Goal: Find specific page/section: Find specific page/section

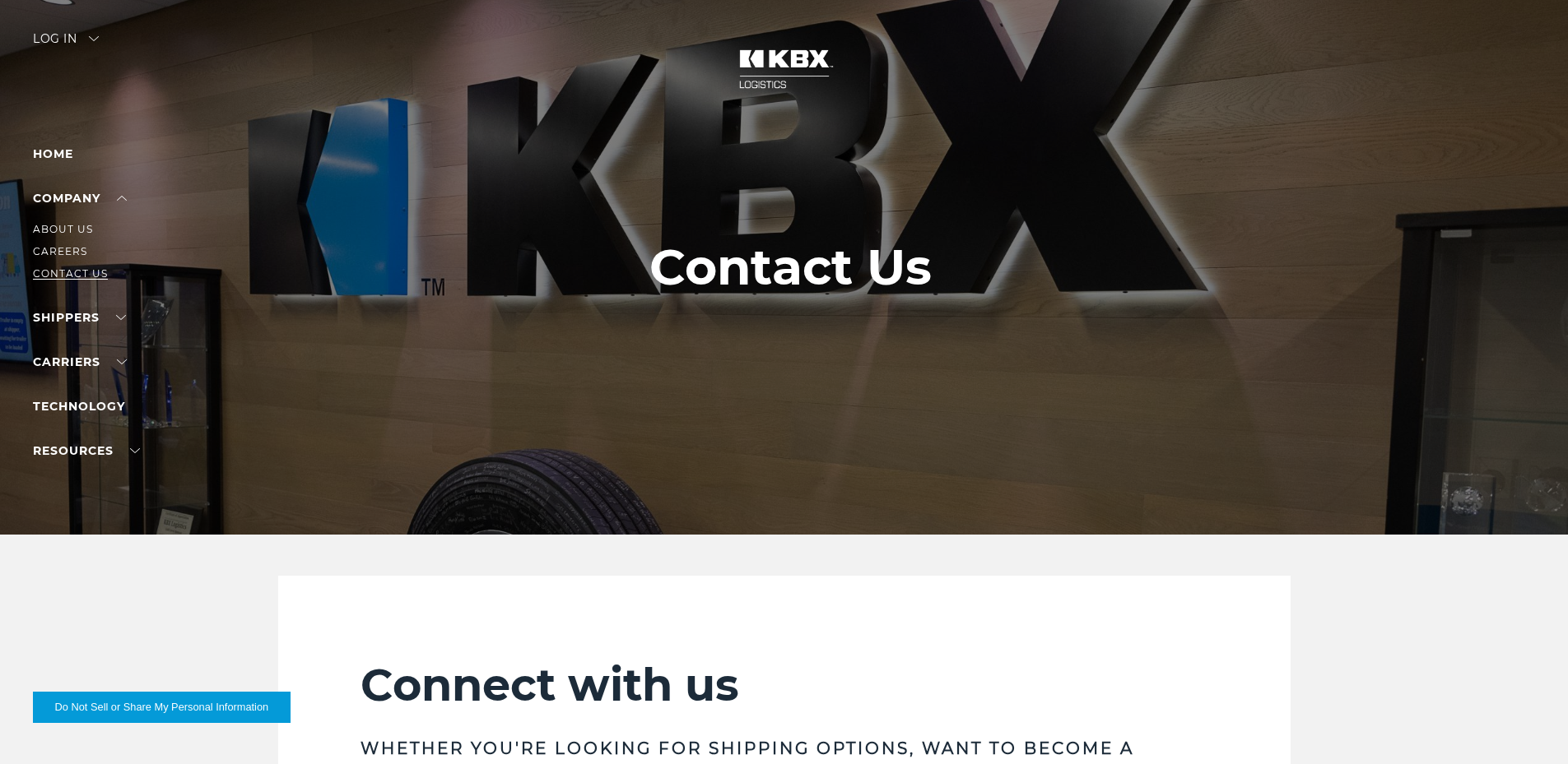
click at [55, 268] on link "Contact Us" at bounding box center [70, 273] width 74 height 12
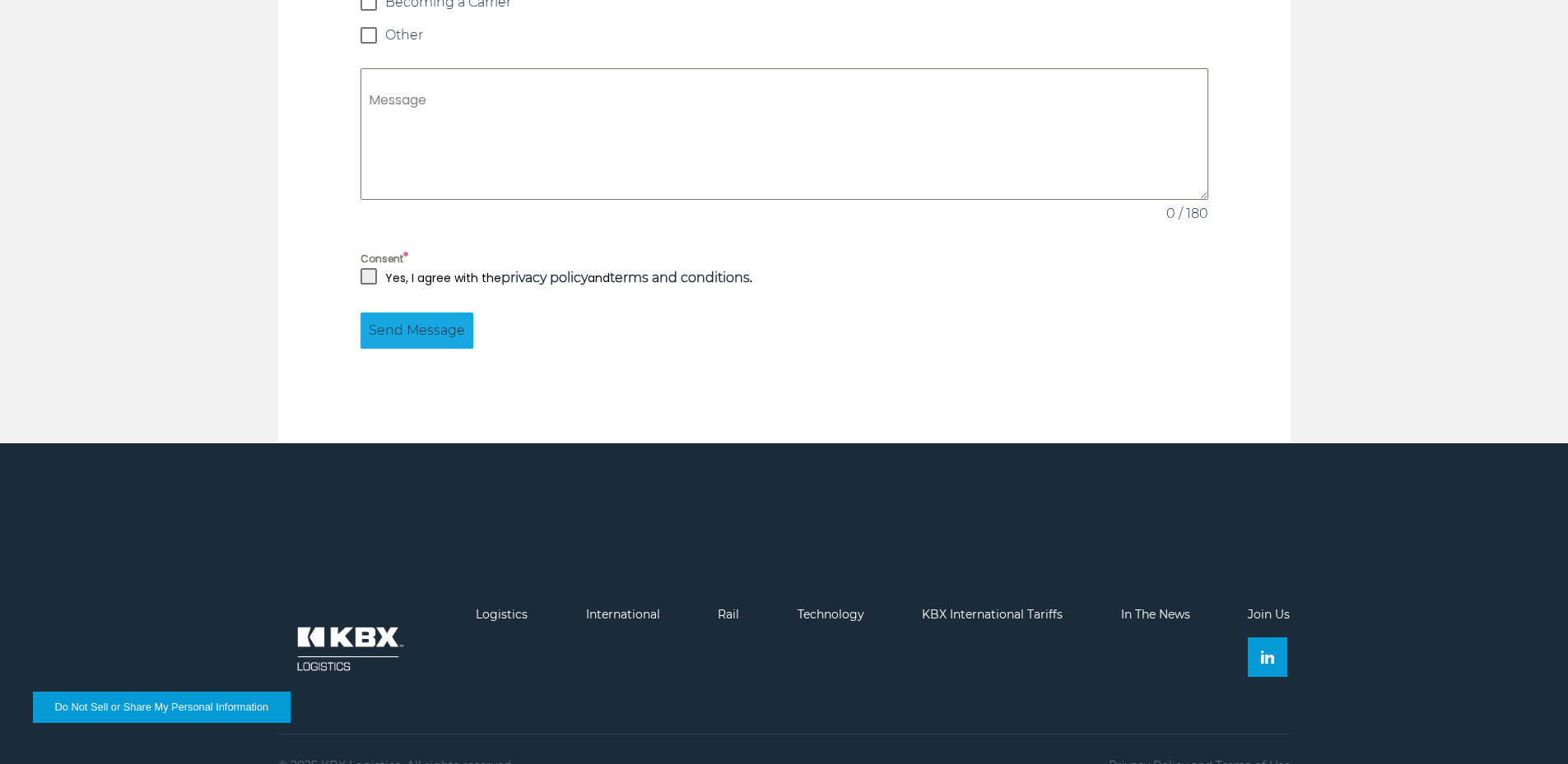
scroll to position [1573, 0]
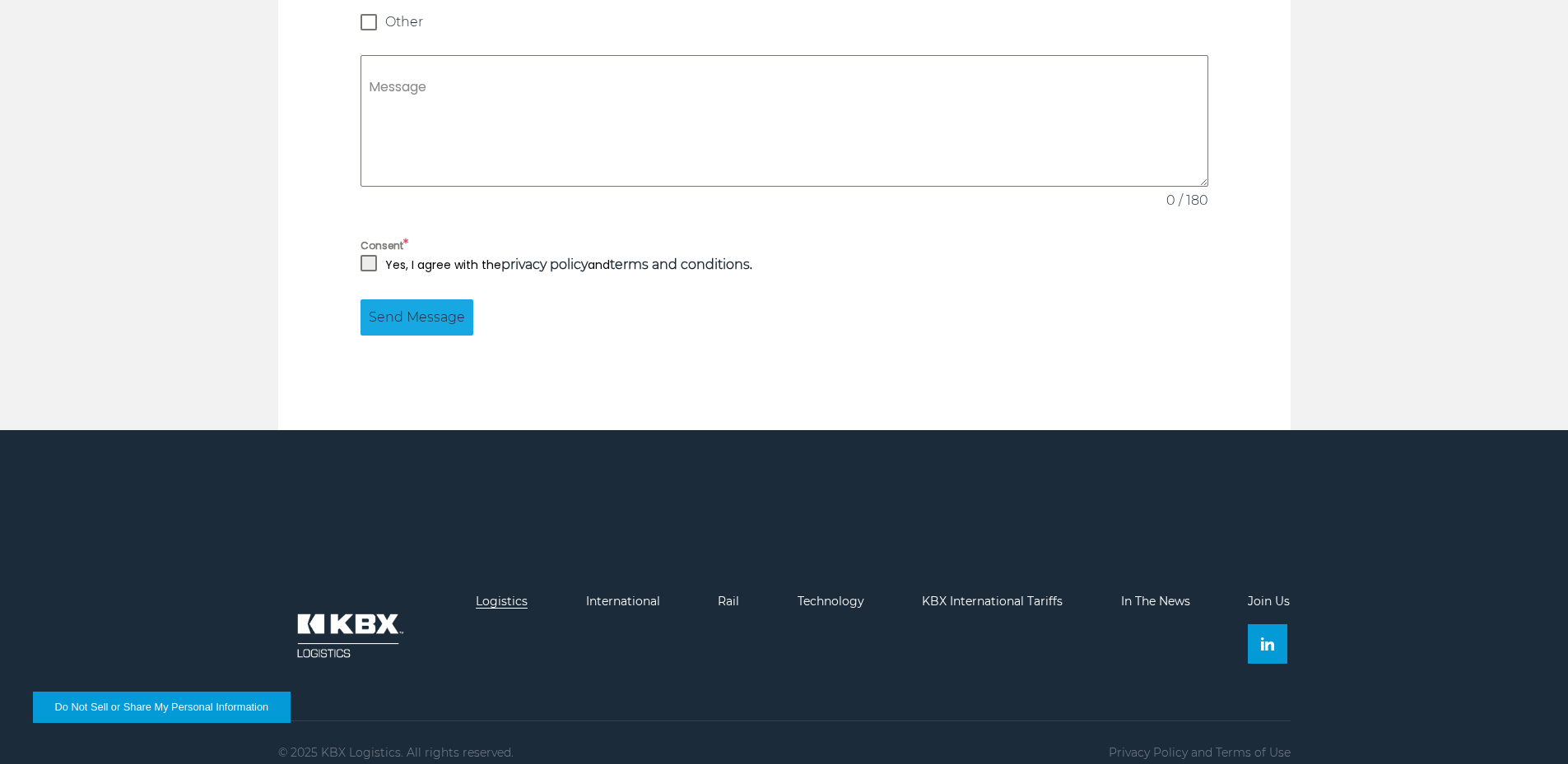
click at [500, 594] on link "Logistics" at bounding box center [501, 601] width 52 height 15
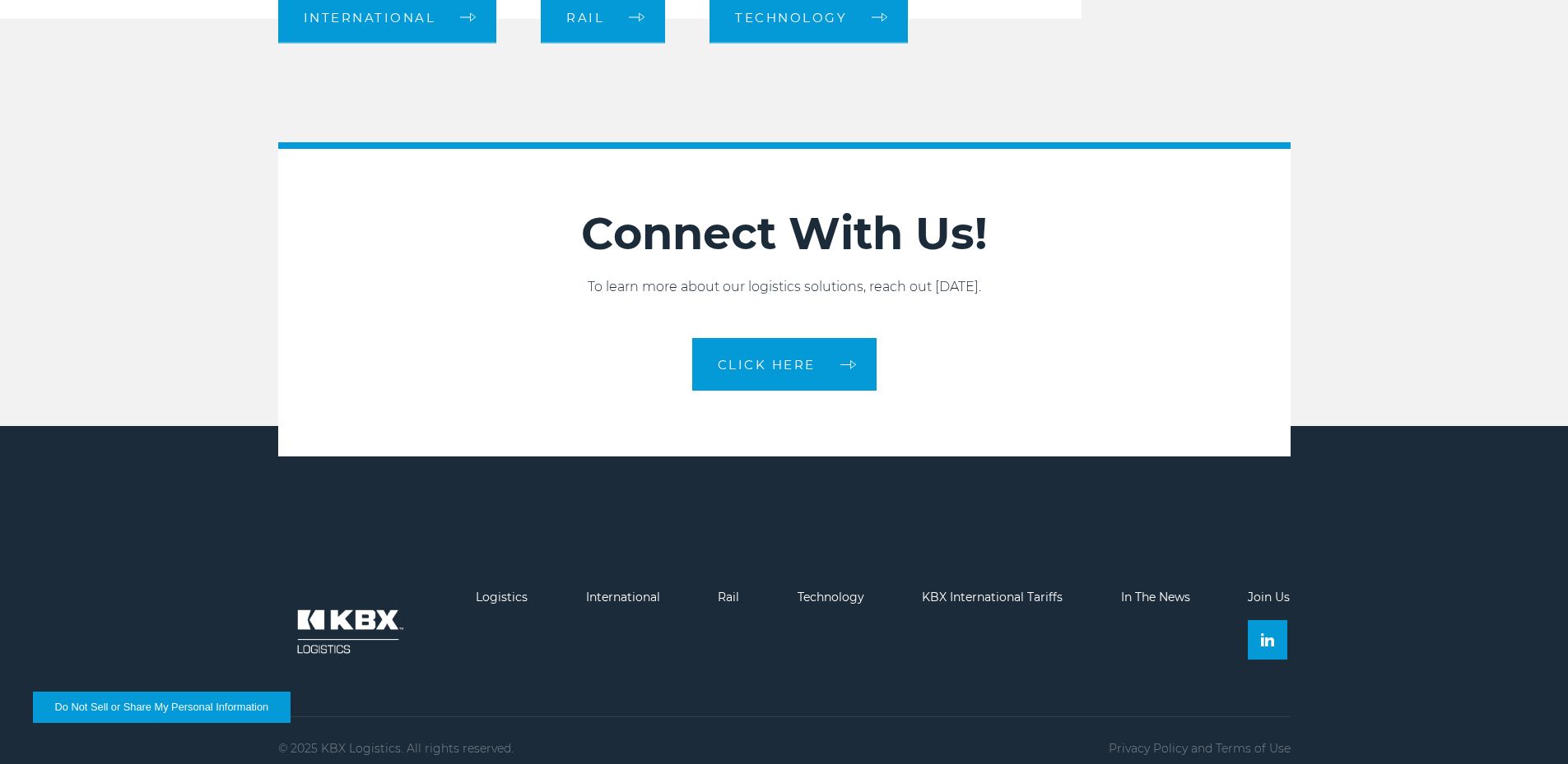
scroll to position [1888, 0]
